Goal: Task Accomplishment & Management: Use online tool/utility

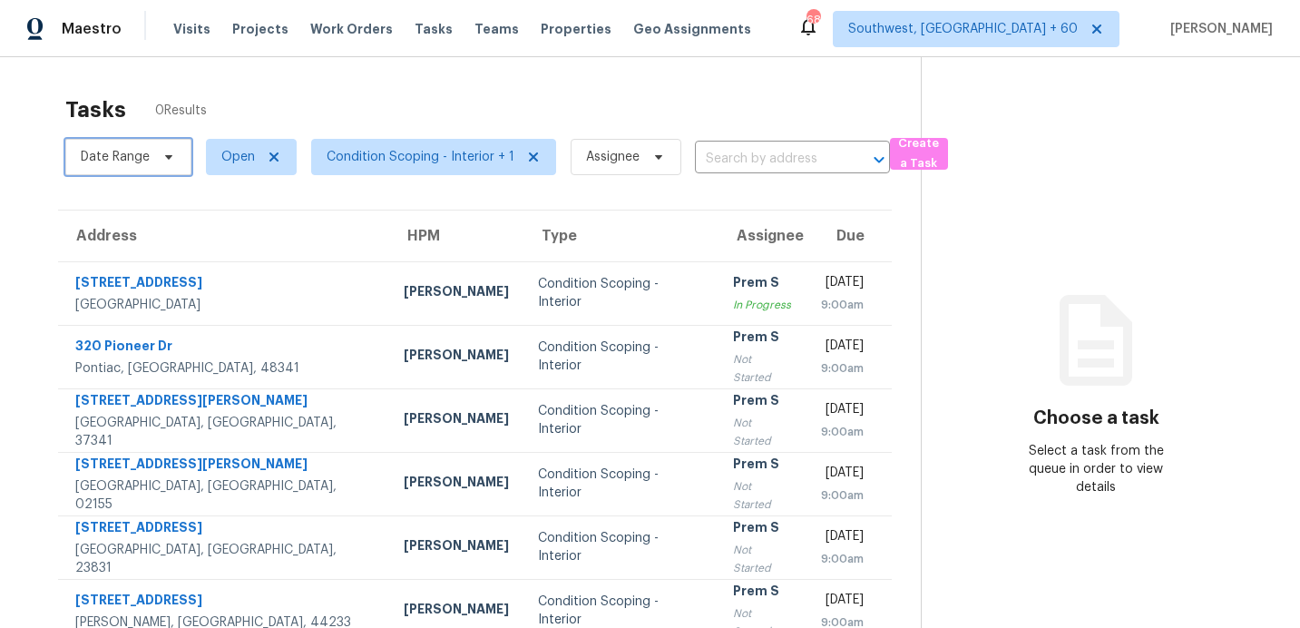
click at [145, 148] on span "Date Range" at bounding box center [115, 157] width 69 height 18
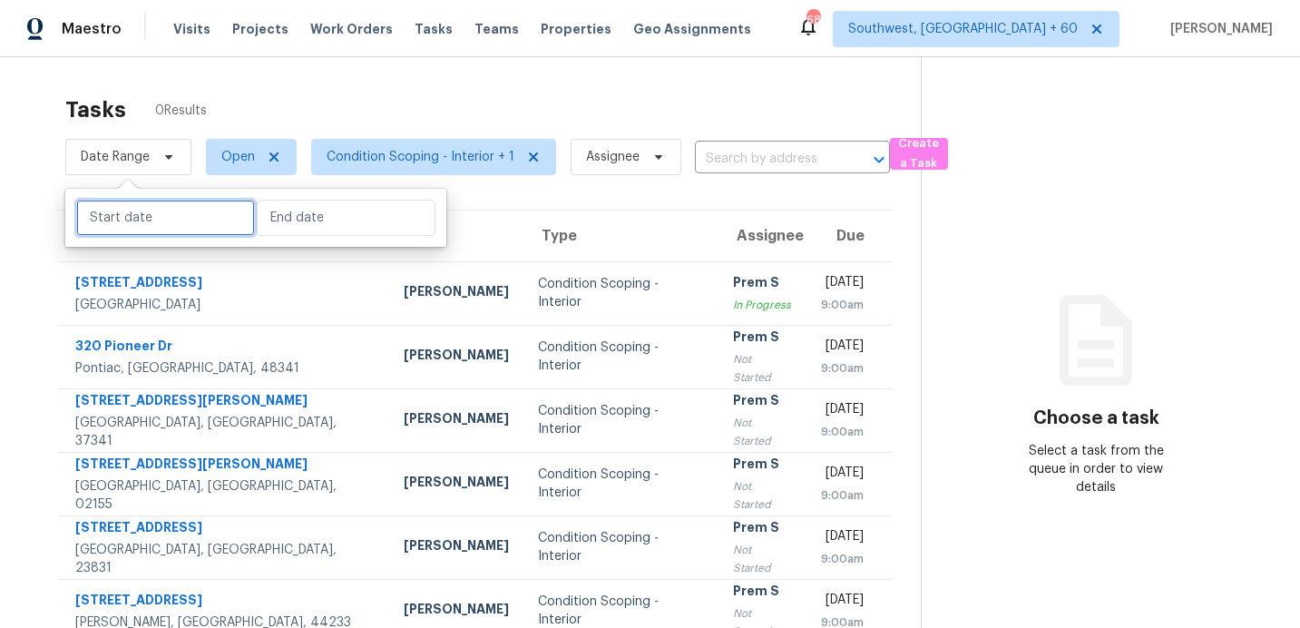
click at [159, 229] on input "text" at bounding box center [165, 218] width 179 height 36
select select "8"
select select "2025"
select select "9"
select select "2025"
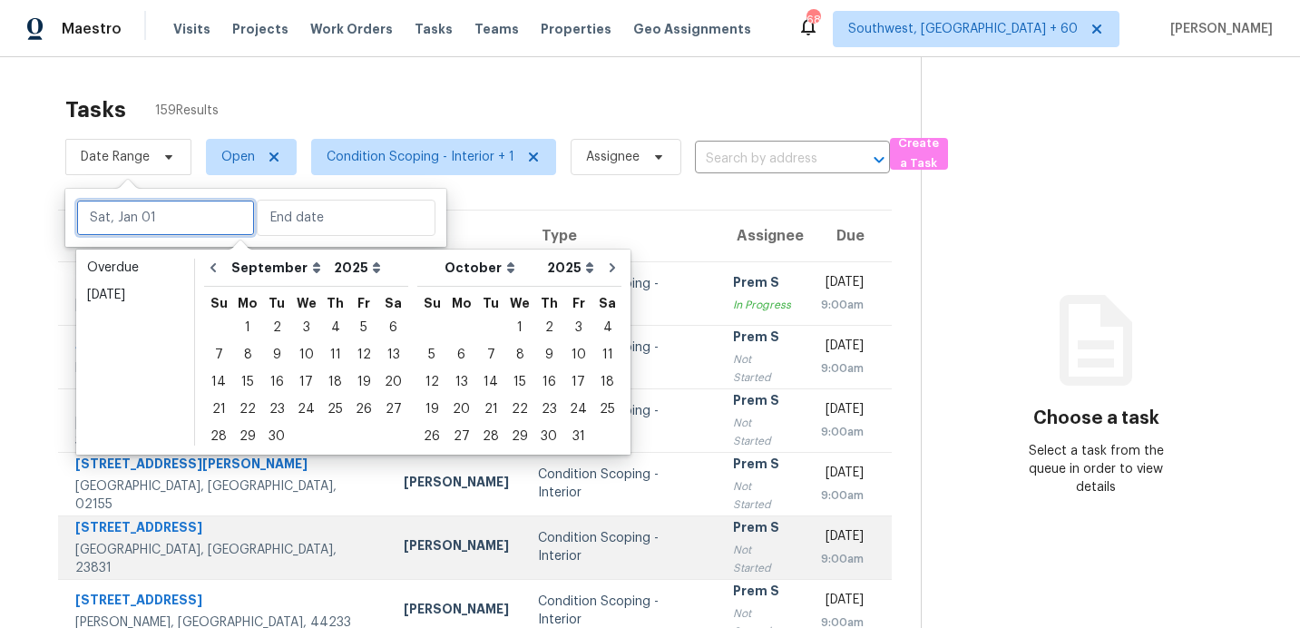
type input "[DATE]"
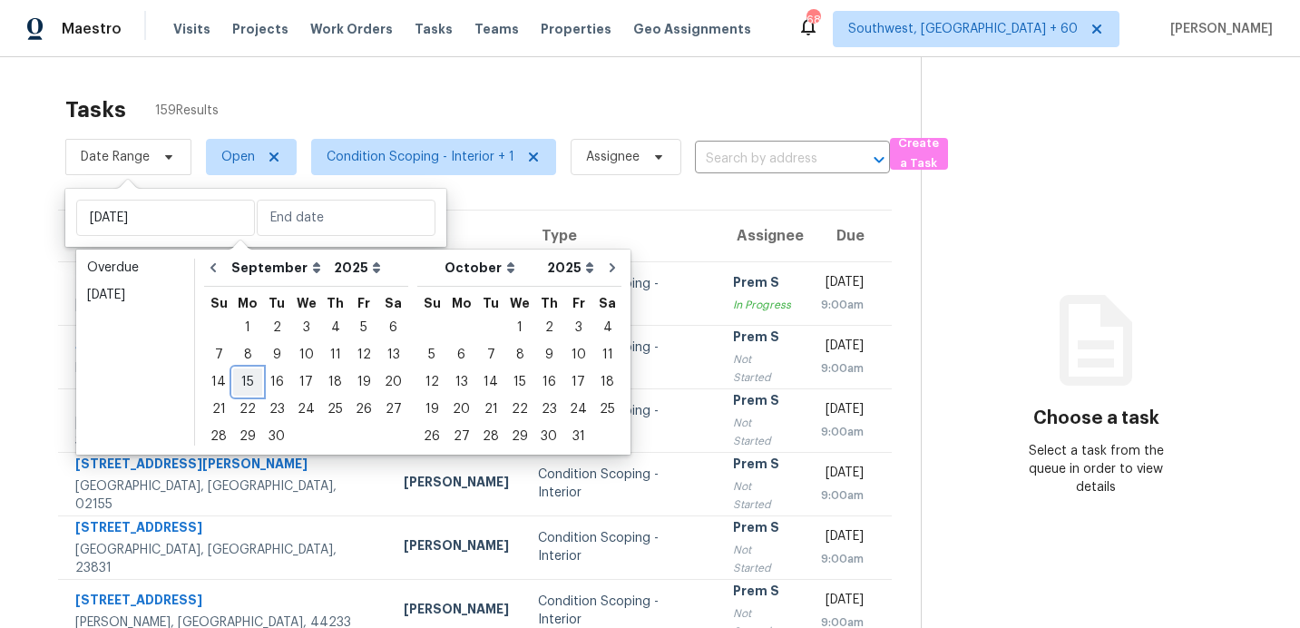
click at [245, 383] on div "15" at bounding box center [247, 381] width 29 height 25
type input "[DATE]"
click at [245, 383] on div "15" at bounding box center [247, 381] width 29 height 25
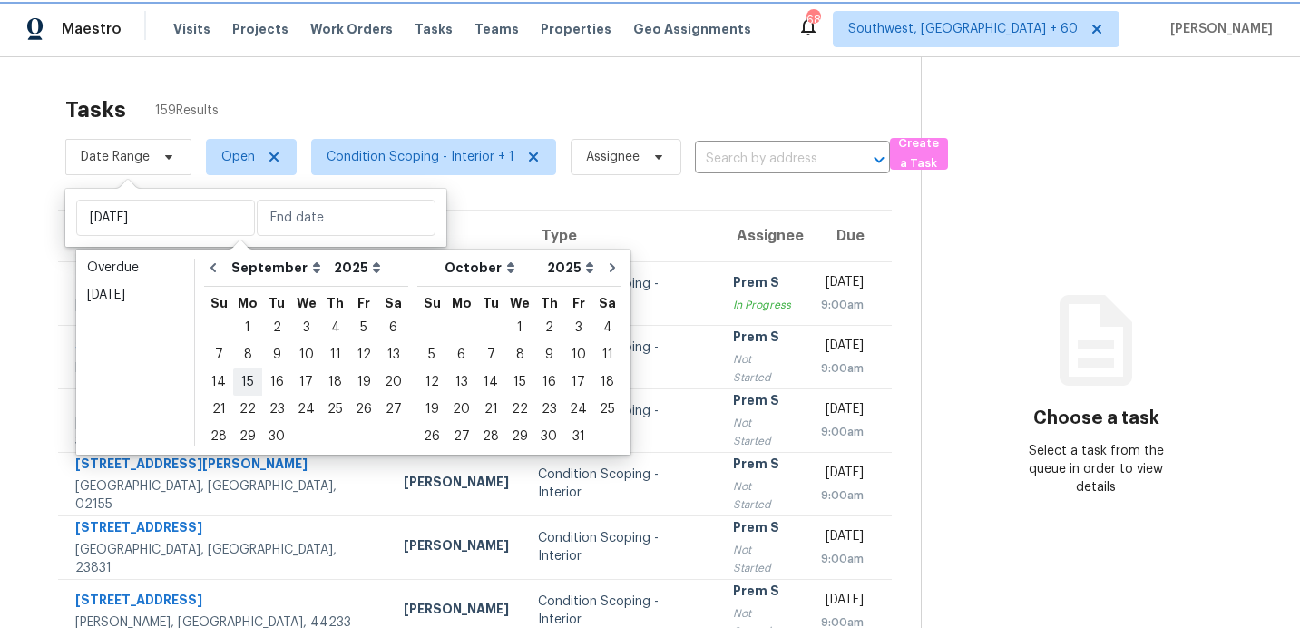
type input "[DATE]"
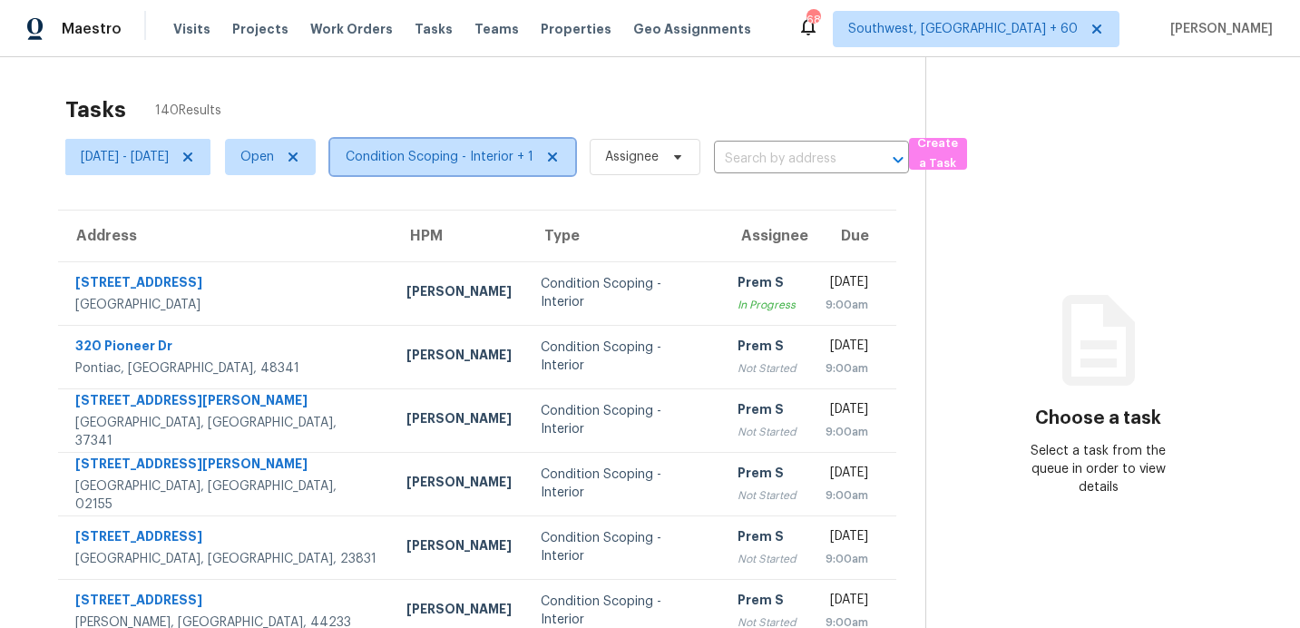
click at [458, 155] on span "Condition Scoping - Interior + 1" at bounding box center [440, 157] width 188 height 18
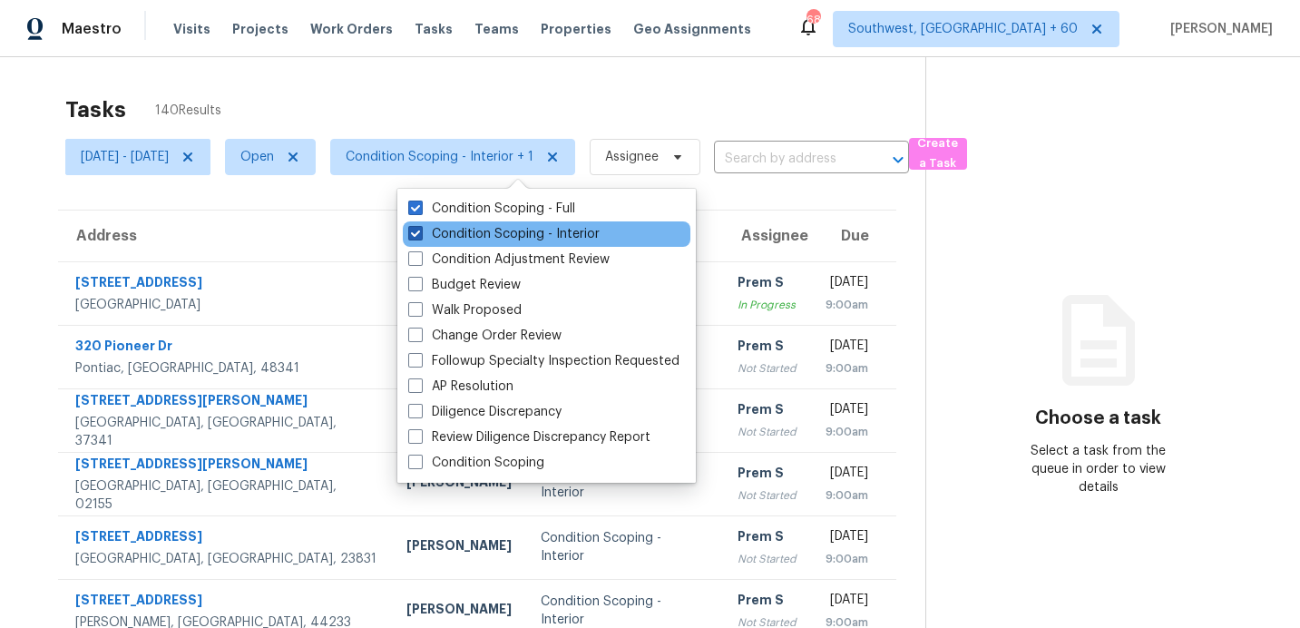
click at [455, 238] on label "Condition Scoping - Interior" at bounding box center [503, 234] width 191 height 18
click at [420, 237] on input "Condition Scoping - Interior" at bounding box center [414, 231] width 12 height 12
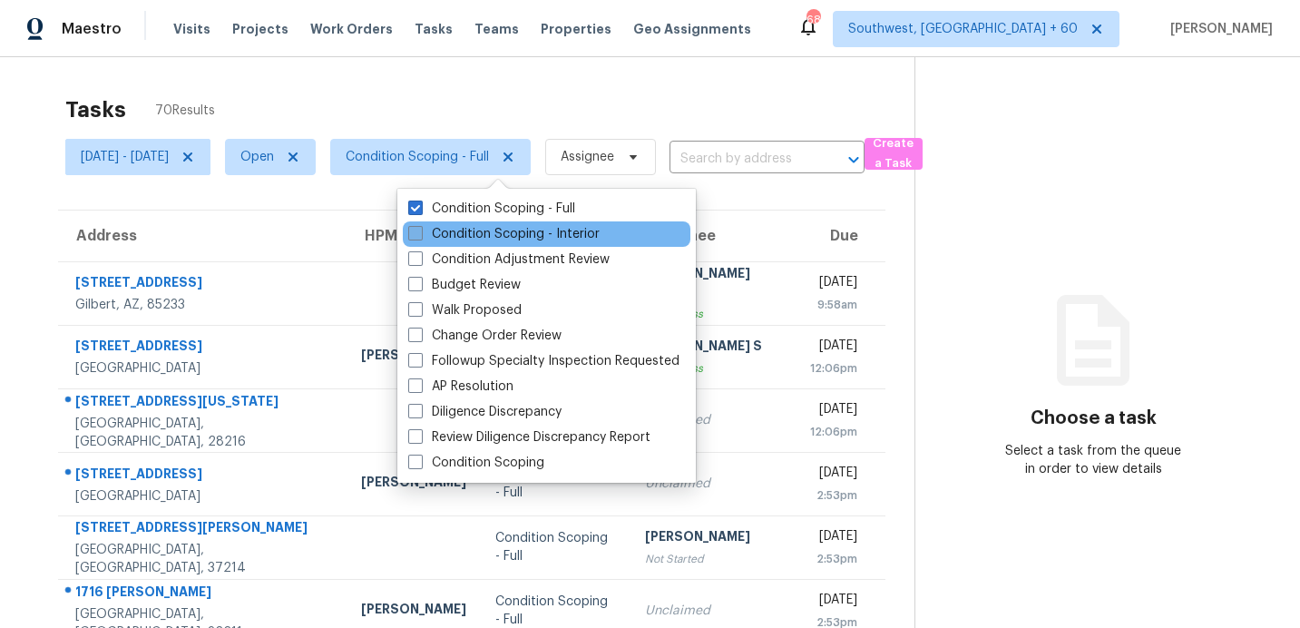
click at [454, 238] on label "Condition Scoping - Interior" at bounding box center [503, 234] width 191 height 18
click at [420, 237] on input "Condition Scoping - Interior" at bounding box center [414, 231] width 12 height 12
checkbox input "true"
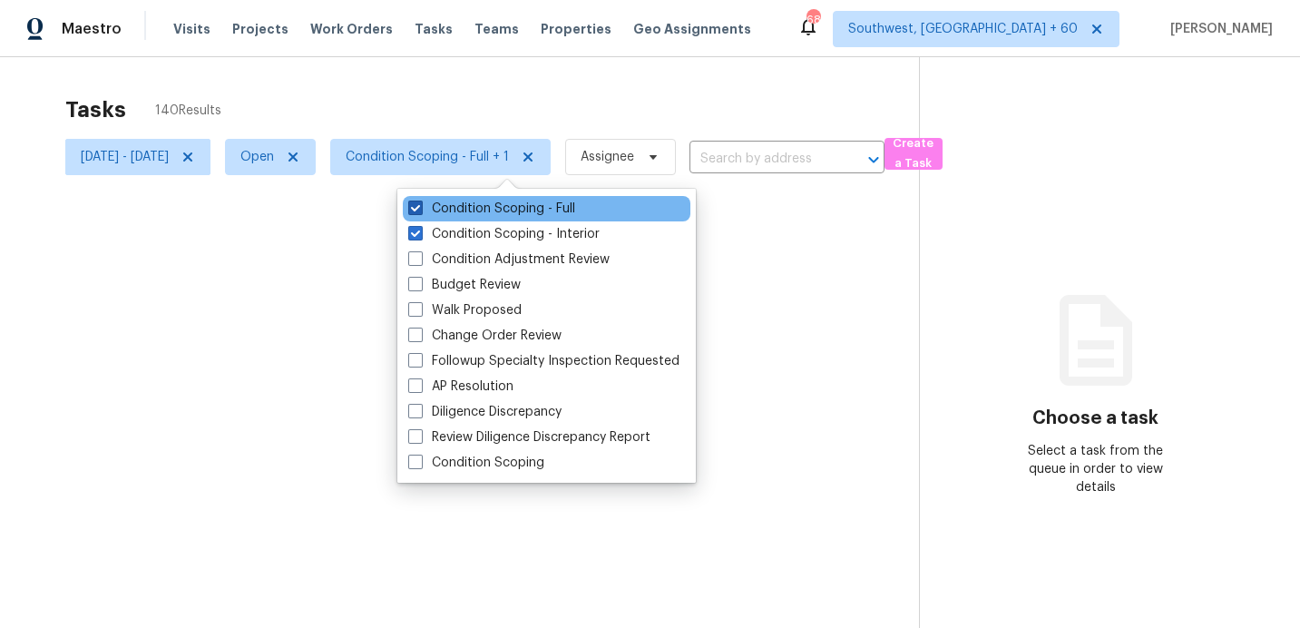
click at [464, 206] on label "Condition Scoping - Full" at bounding box center [491, 209] width 167 height 18
click at [420, 206] on input "Condition Scoping - Full" at bounding box center [414, 206] width 12 height 12
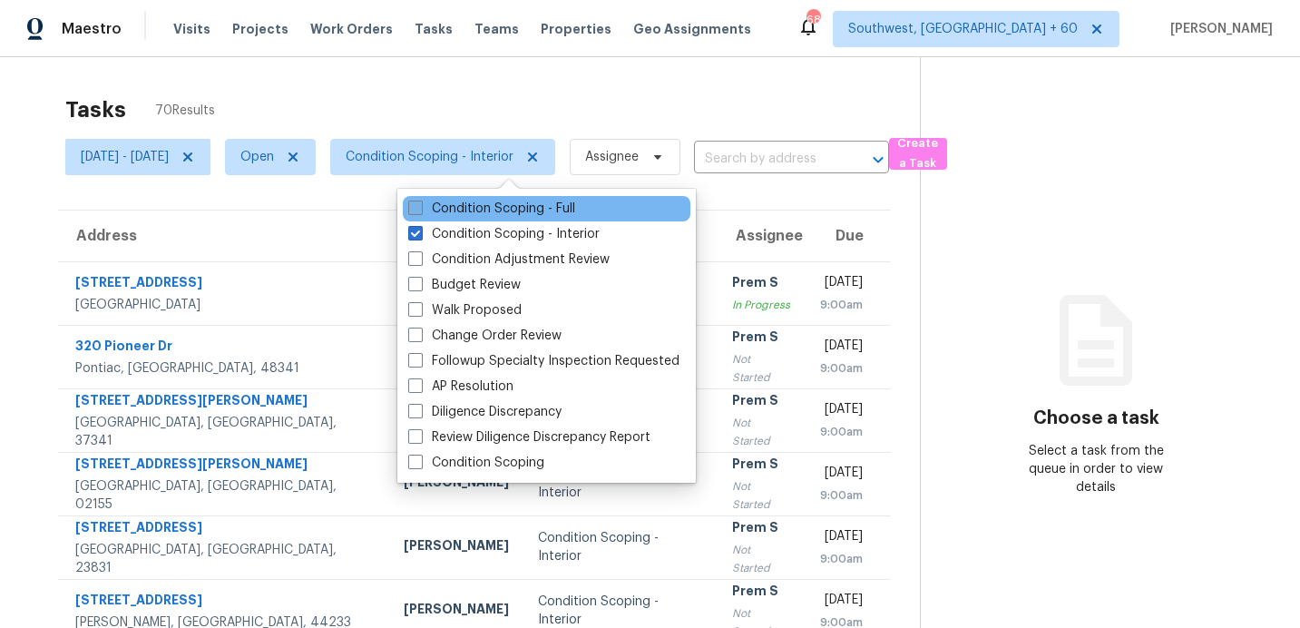
click at [464, 206] on label "Condition Scoping - Full" at bounding box center [491, 209] width 167 height 18
click at [420, 206] on input "Condition Scoping - Full" at bounding box center [414, 206] width 12 height 12
checkbox input "true"
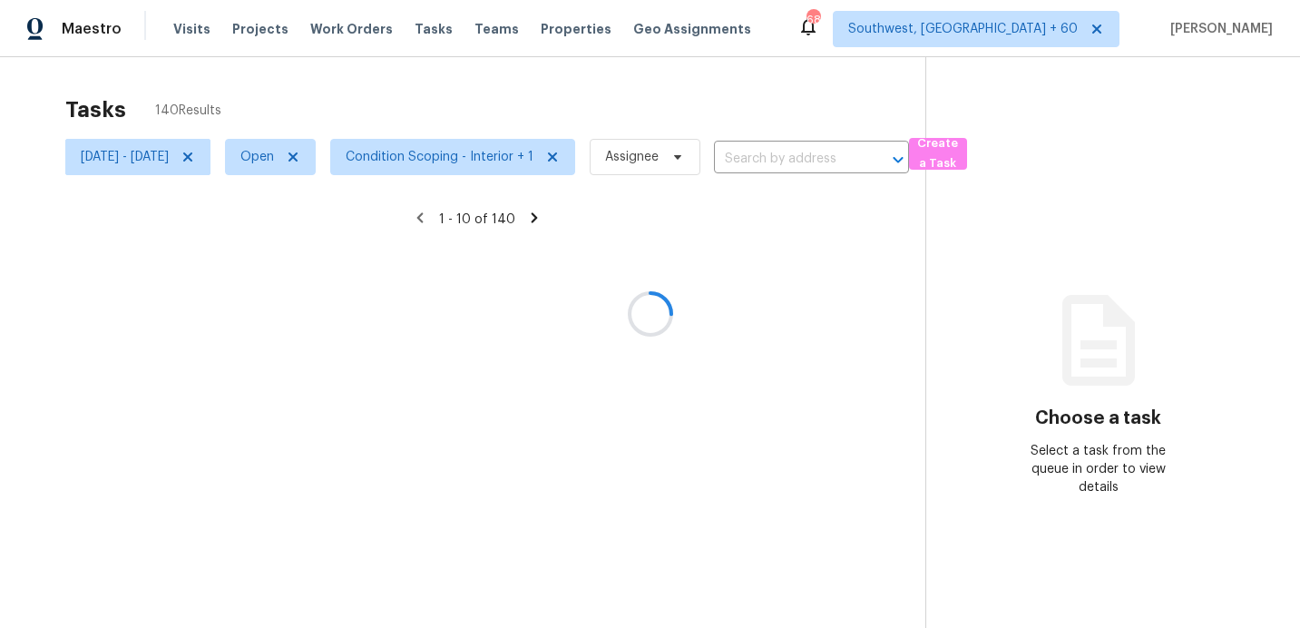
click at [485, 93] on div at bounding box center [650, 314] width 1300 height 628
